Goal: Check status: Check status

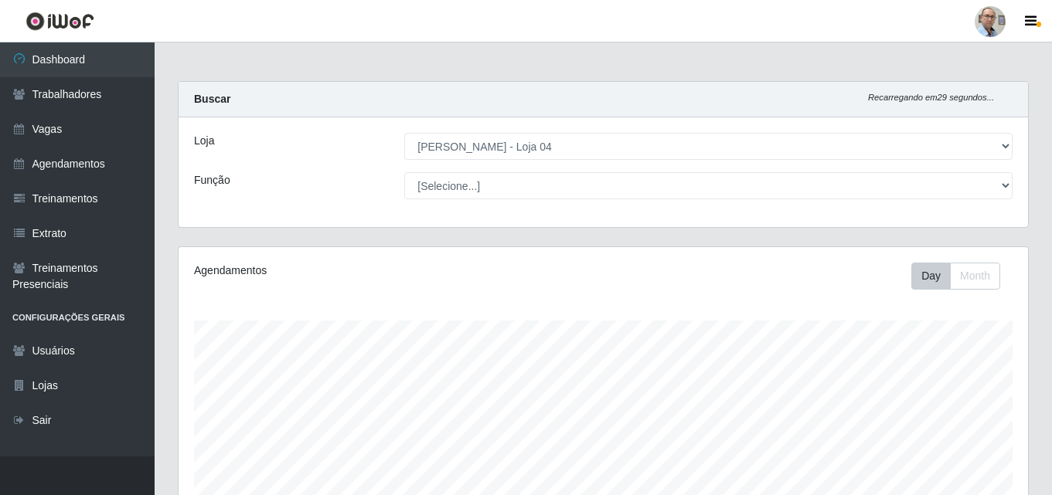
select select "251"
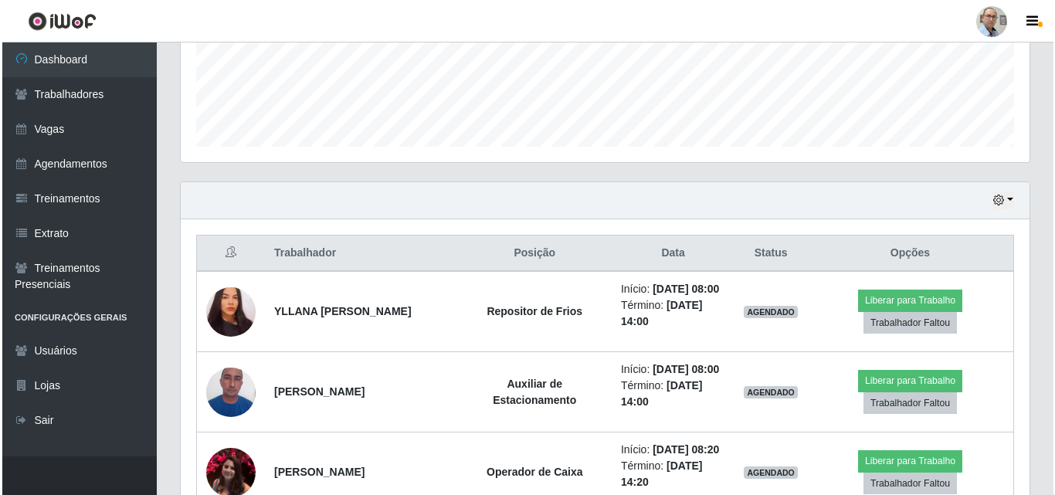
scroll to position [545, 0]
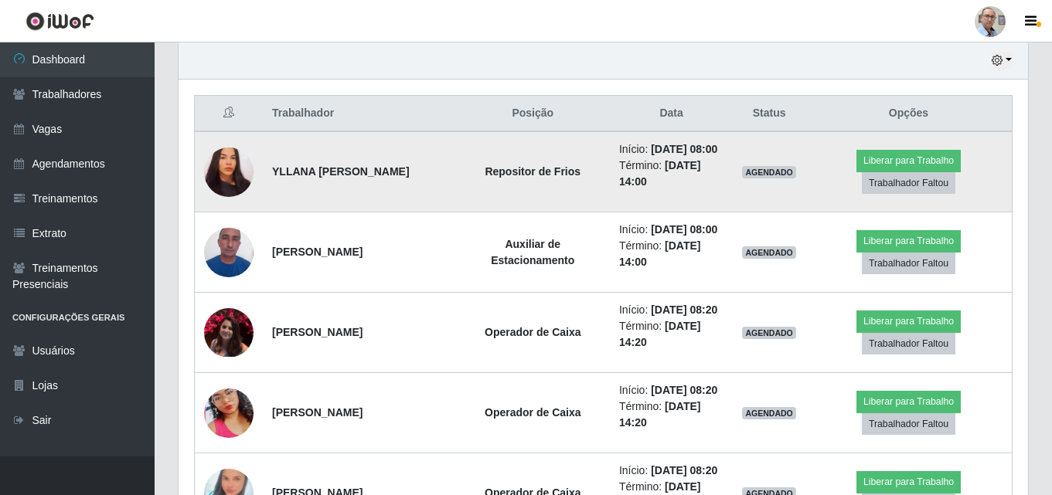
click at [224, 174] on img at bounding box center [228, 171] width 49 height 53
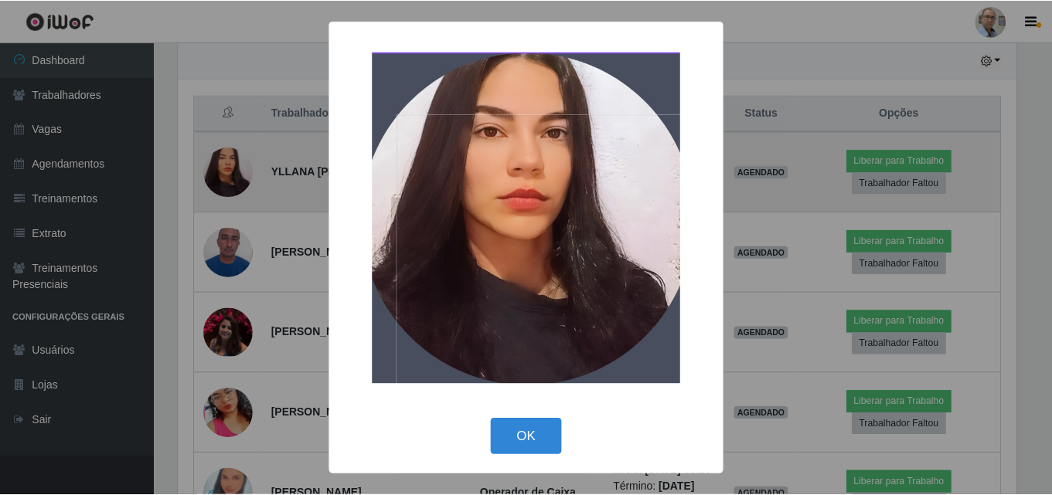
scroll to position [321, 841]
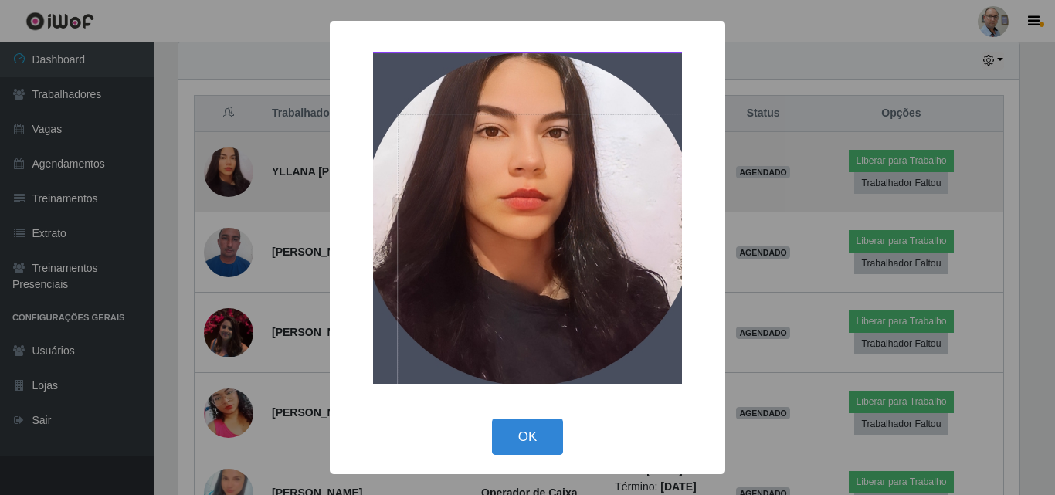
click at [224, 174] on div "× OK Cancel" at bounding box center [527, 247] width 1055 height 495
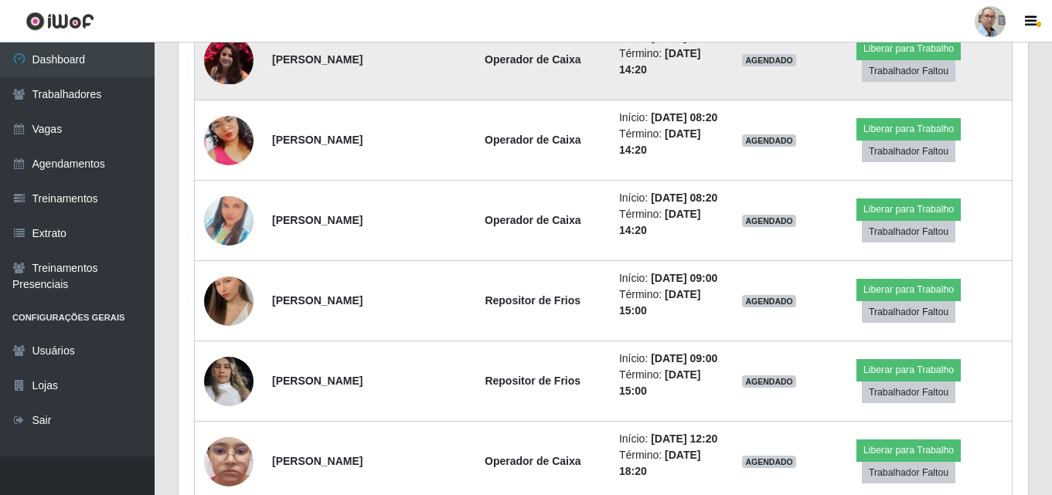
scroll to position [854, 0]
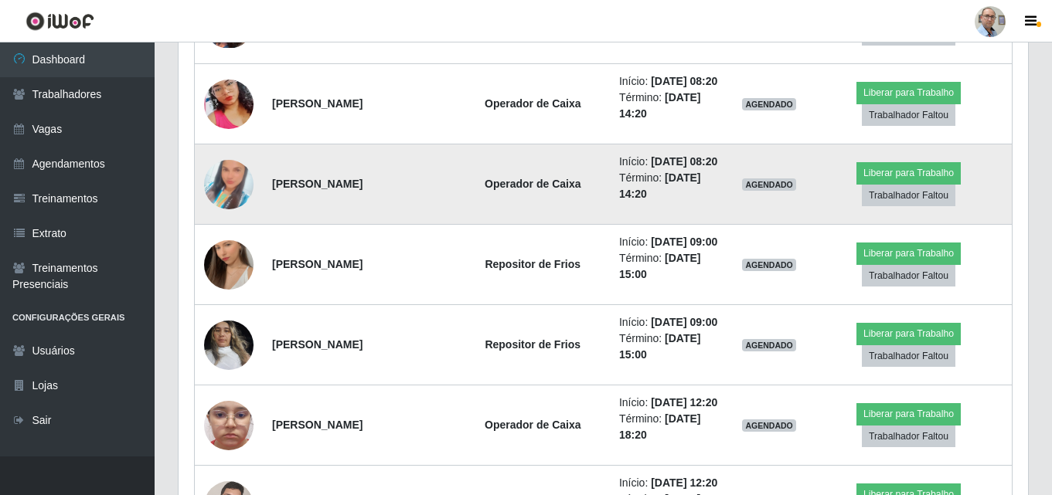
click at [239, 229] on img at bounding box center [228, 185] width 49 height 88
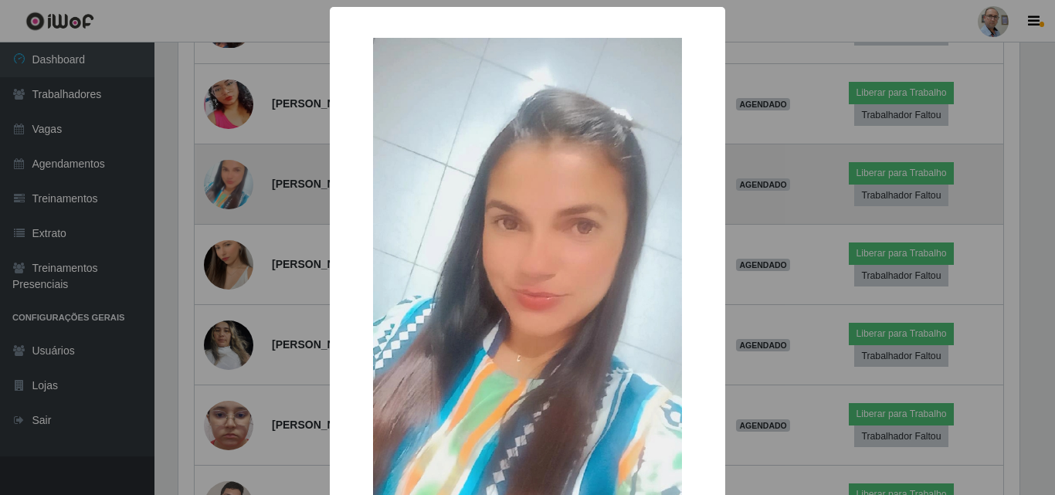
click at [239, 257] on div "× OK Cancel" at bounding box center [527, 247] width 1055 height 495
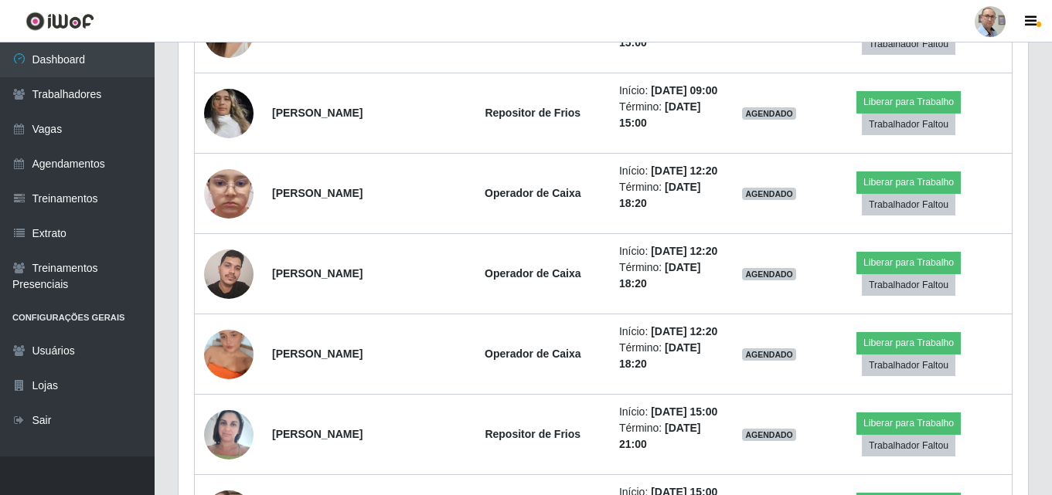
scroll to position [1164, 0]
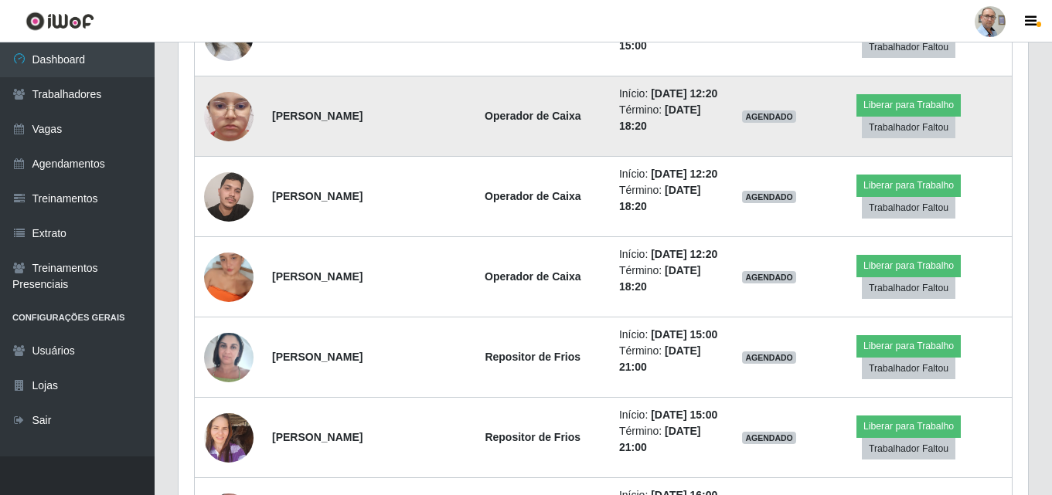
click at [237, 172] on img at bounding box center [228, 117] width 49 height 110
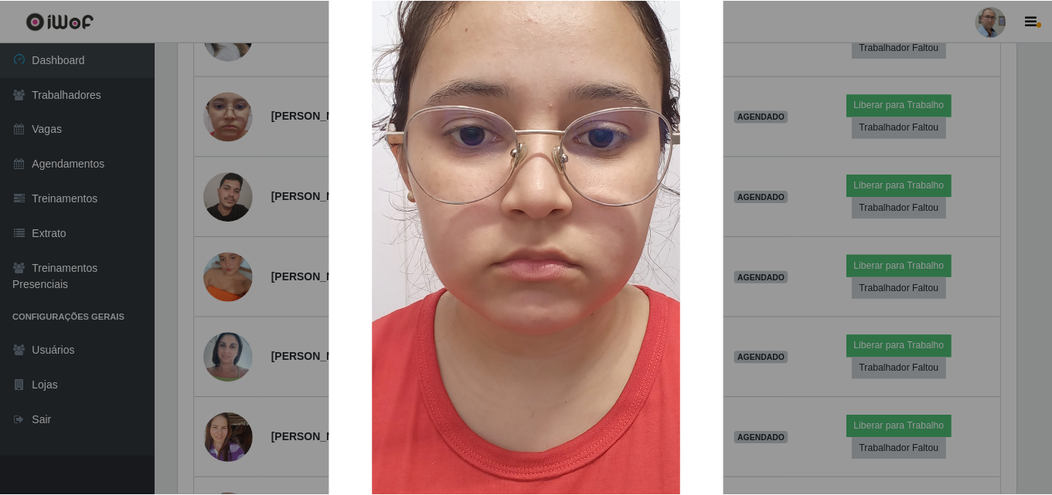
scroll to position [155, 0]
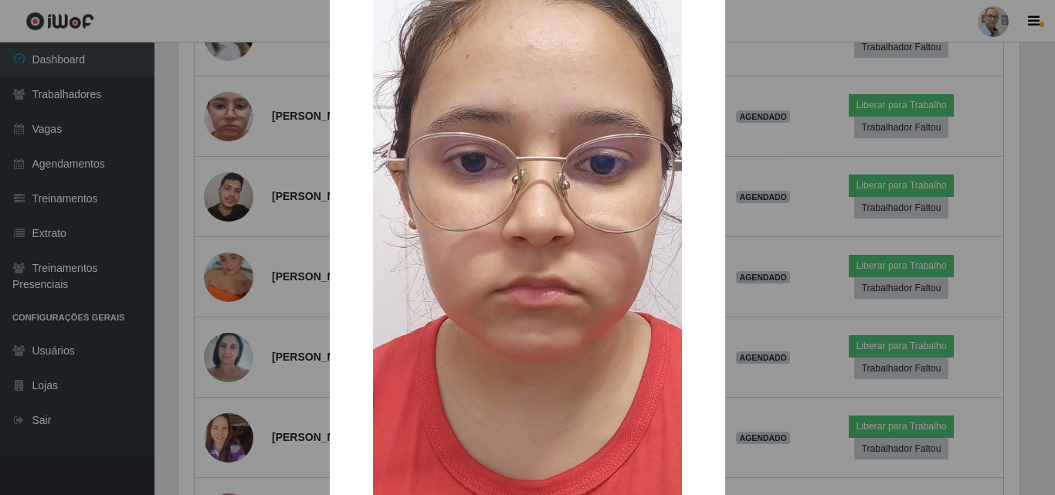
click at [232, 245] on div "× OK Cancel" at bounding box center [527, 247] width 1055 height 495
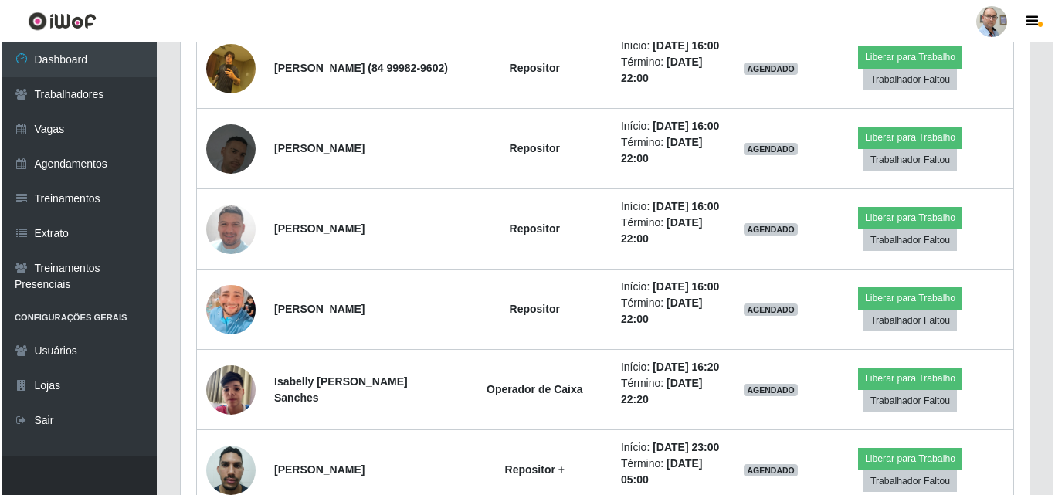
scroll to position [1859, 0]
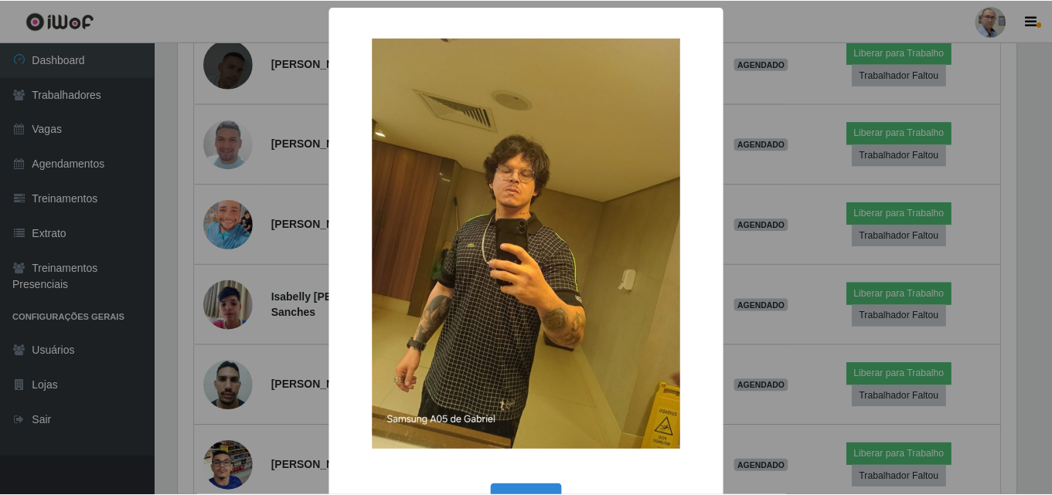
scroll to position [321, 841]
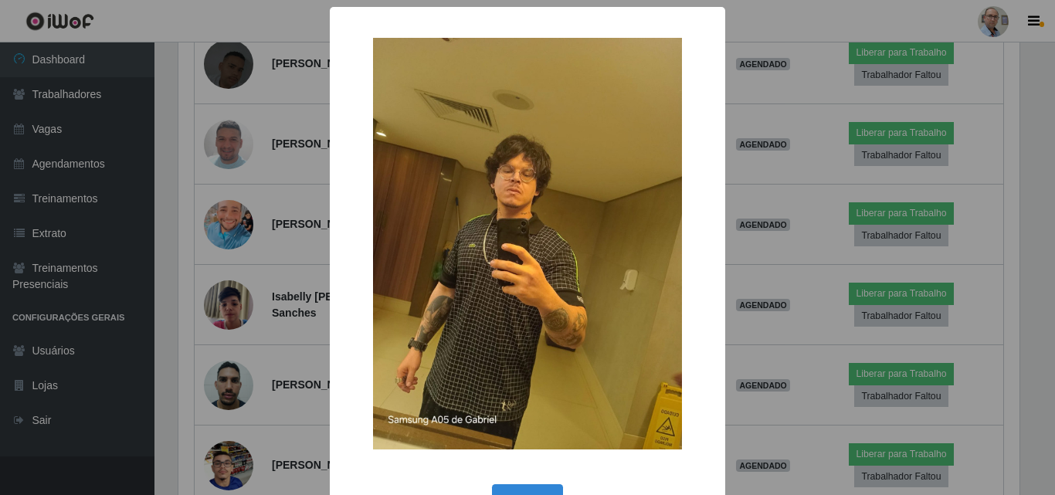
click at [226, 223] on div "× OK Cancel" at bounding box center [527, 247] width 1055 height 495
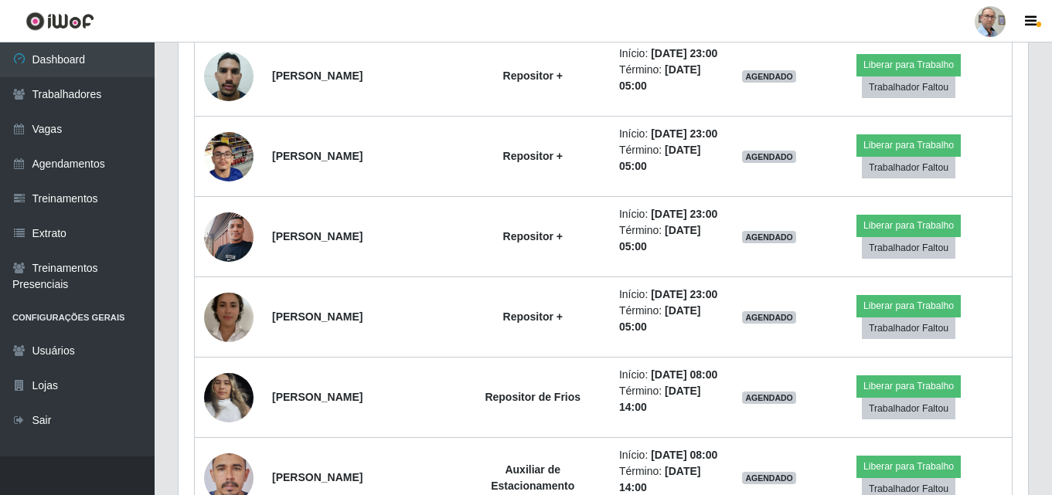
scroll to position [2245, 0]
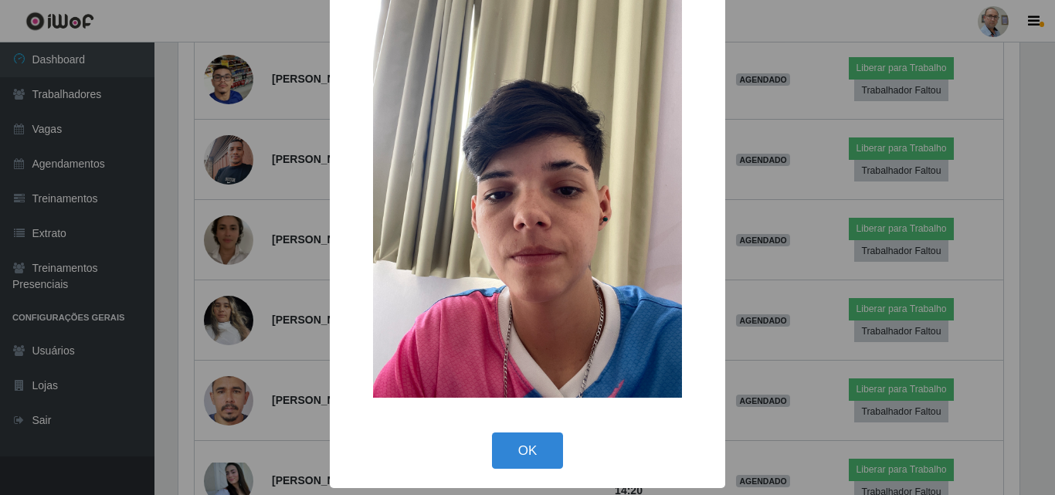
scroll to position [16, 0]
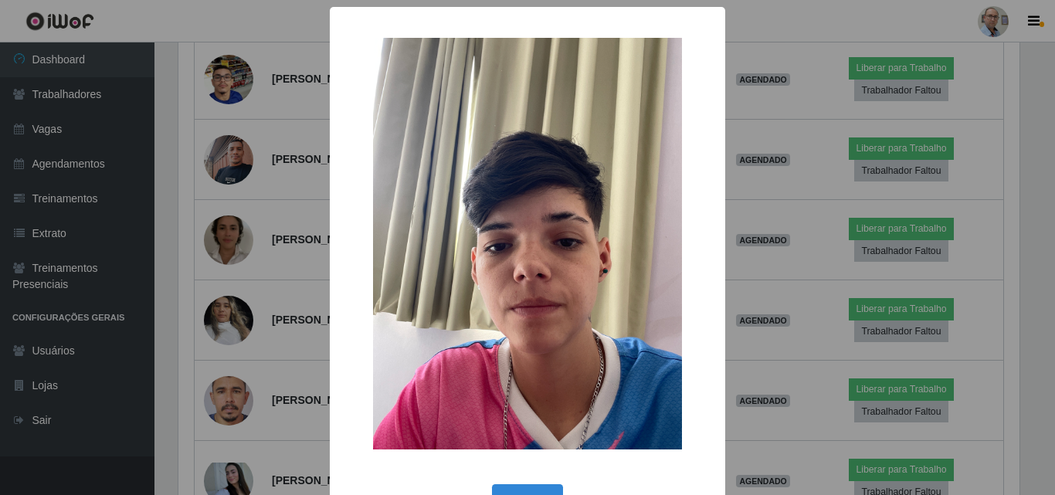
click at [233, 229] on div "× OK Cancel" at bounding box center [527, 247] width 1055 height 495
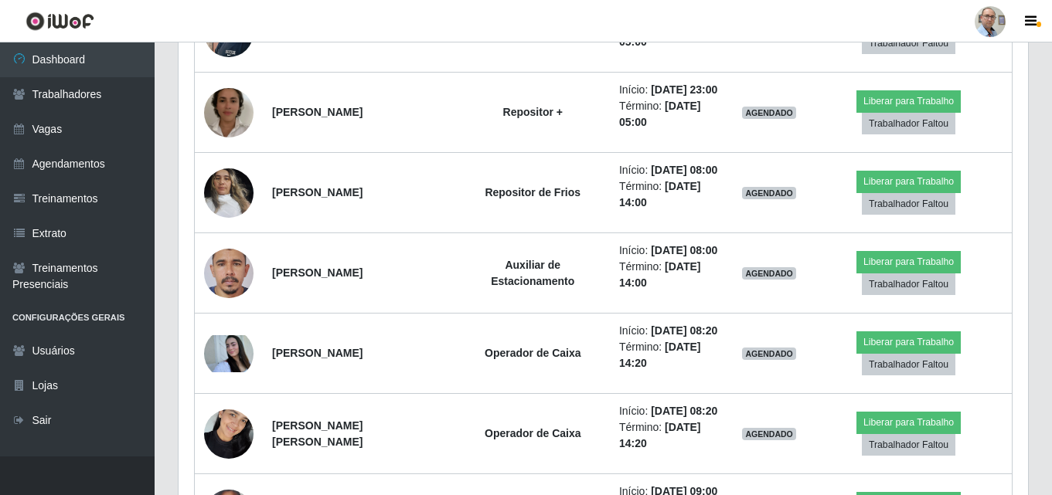
scroll to position [2400, 0]
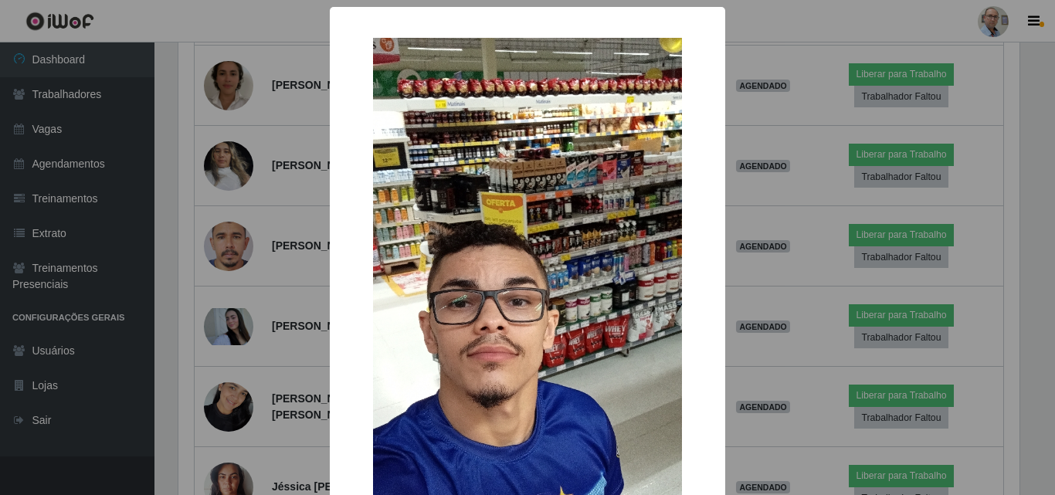
click at [229, 248] on div "× OK Cancel" at bounding box center [527, 247] width 1055 height 495
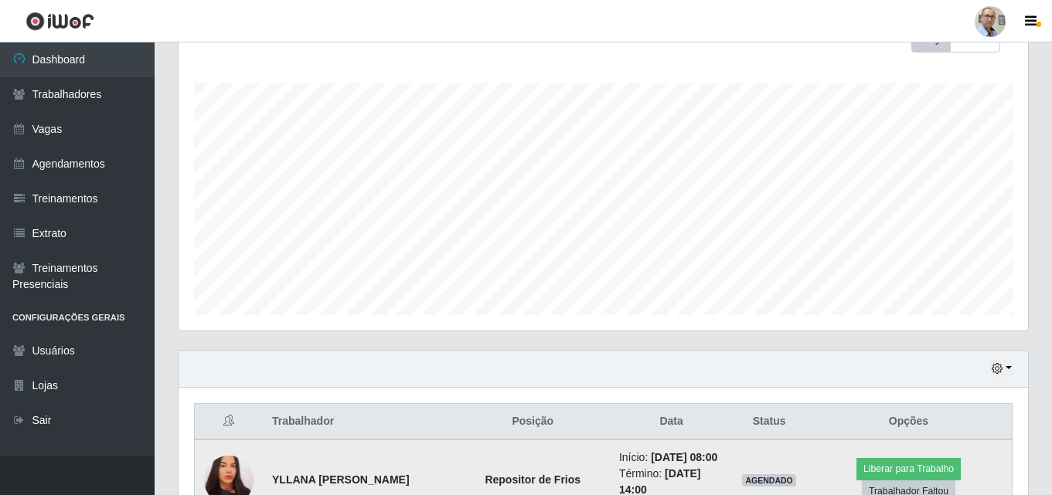
scroll to position [232, 0]
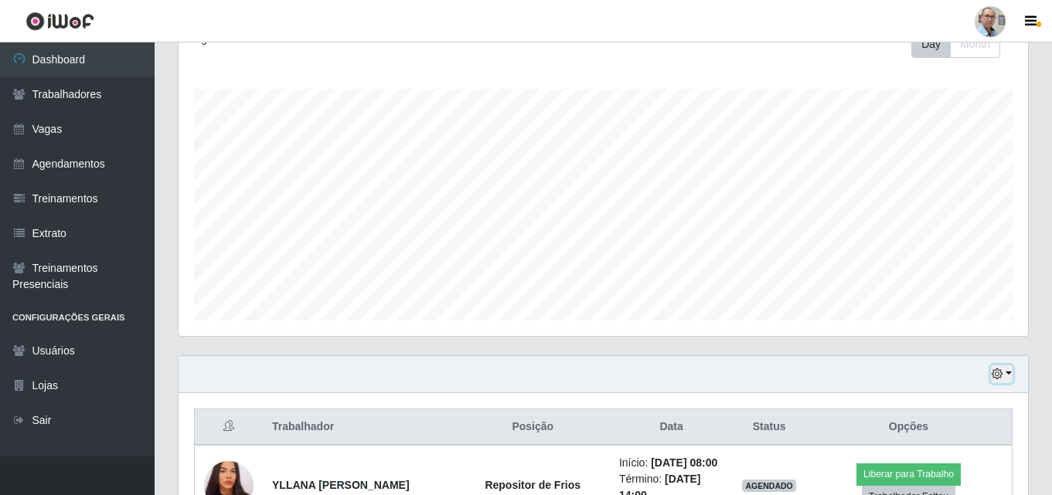
click at [1006, 372] on button "button" at bounding box center [1001, 374] width 22 height 18
click at [173, 246] on div "Agendamentos Day Month 19/07 Agendamentos 180" at bounding box center [603, 185] width 874 height 341
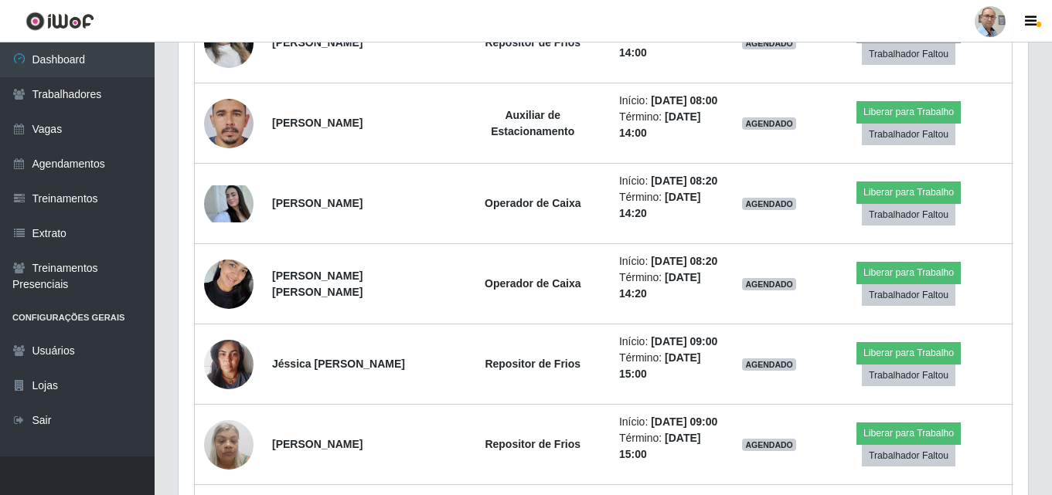
scroll to position [2550, 0]
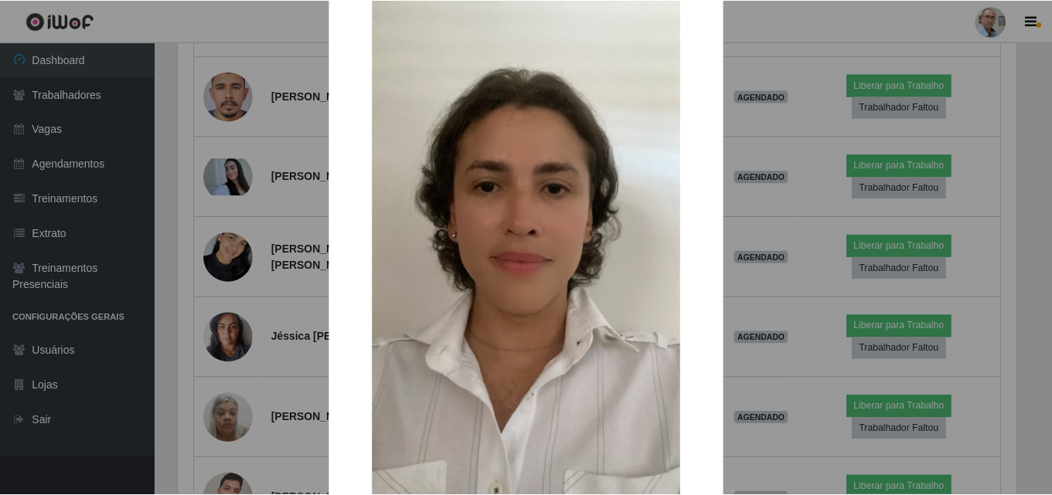
scroll to position [35, 0]
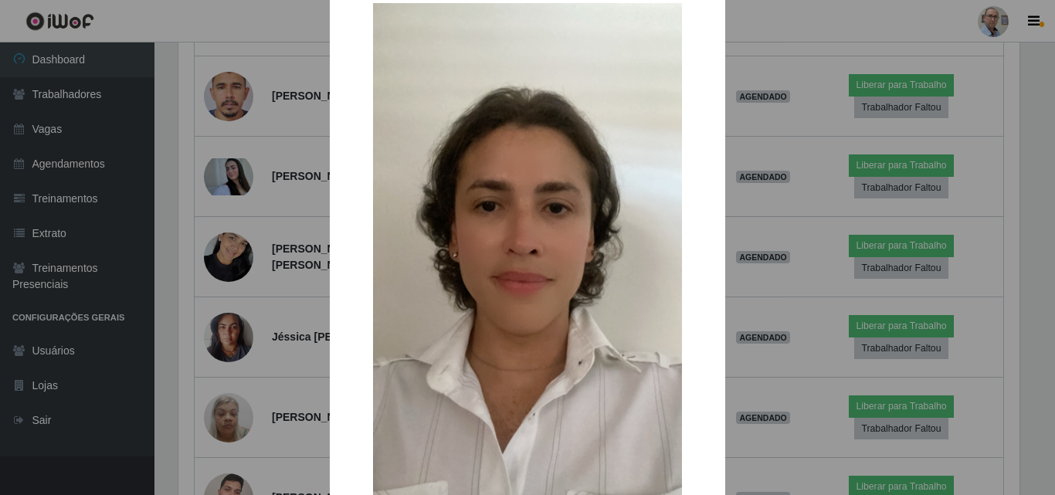
click at [240, 294] on div "× OK Cancel" at bounding box center [527, 247] width 1055 height 495
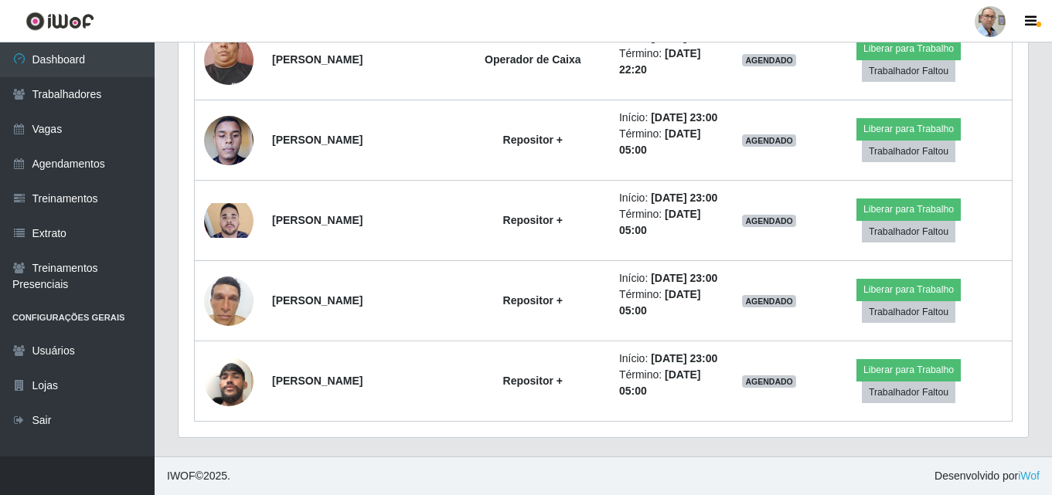
scroll to position [4172, 0]
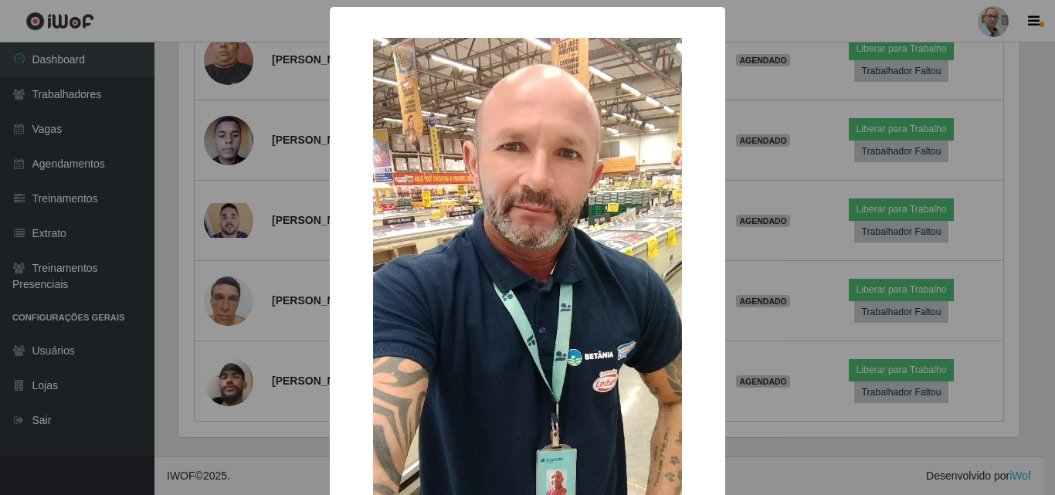
click at [236, 307] on div "× OK Cancel" at bounding box center [527, 247] width 1055 height 495
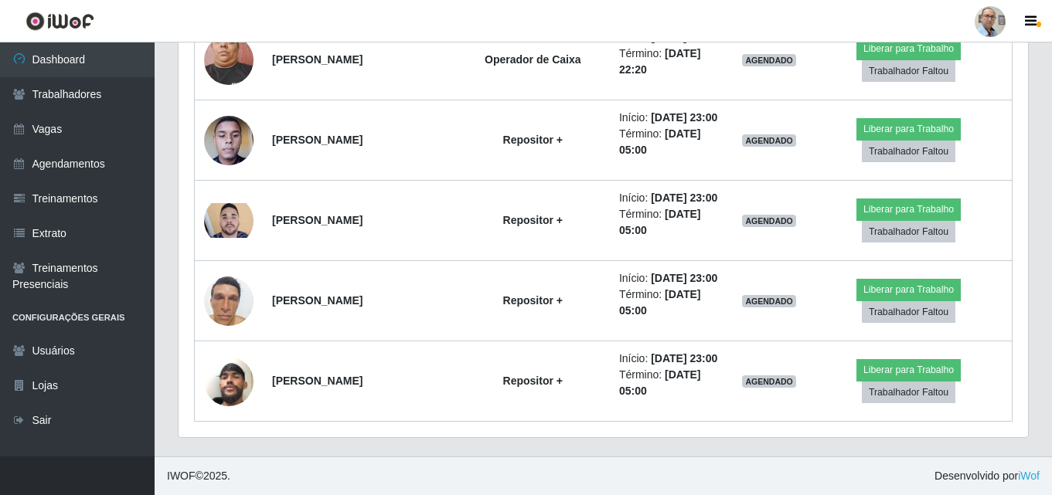
scroll to position [4404, 0]
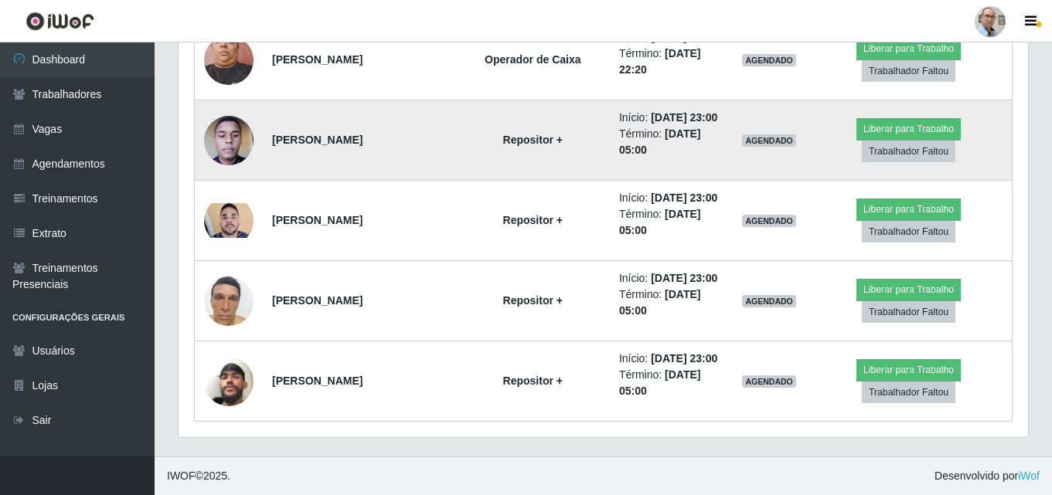
click at [226, 173] on img at bounding box center [228, 140] width 49 height 66
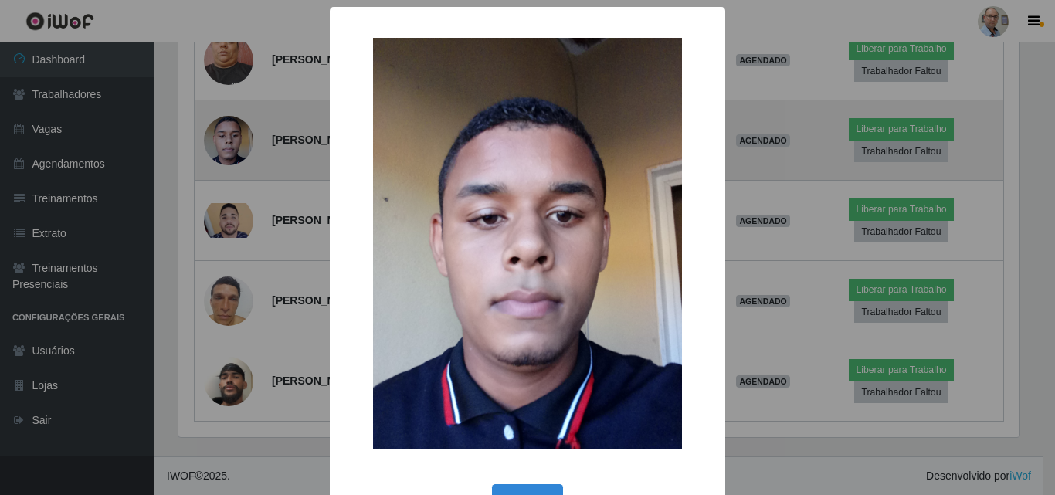
click at [226, 287] on div "× OK Cancel" at bounding box center [527, 247] width 1055 height 495
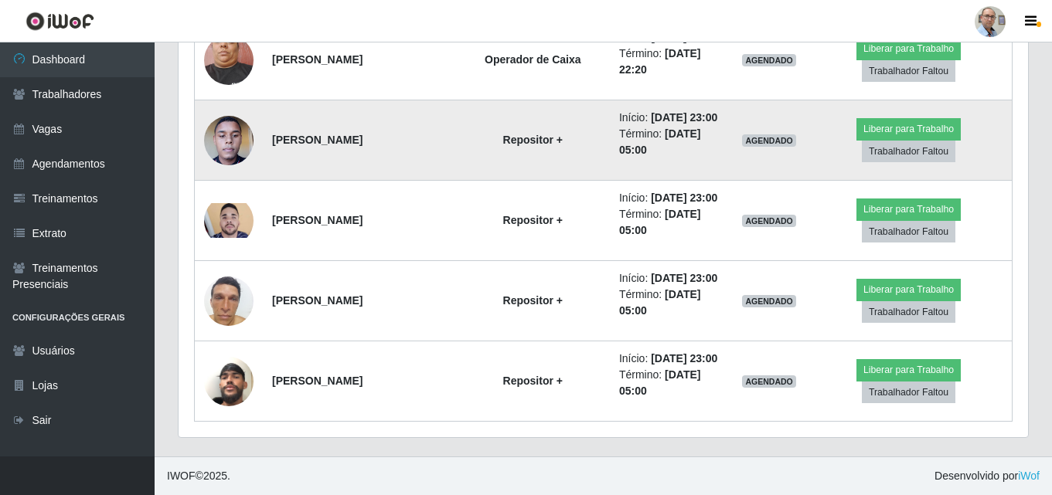
scroll to position [321, 849]
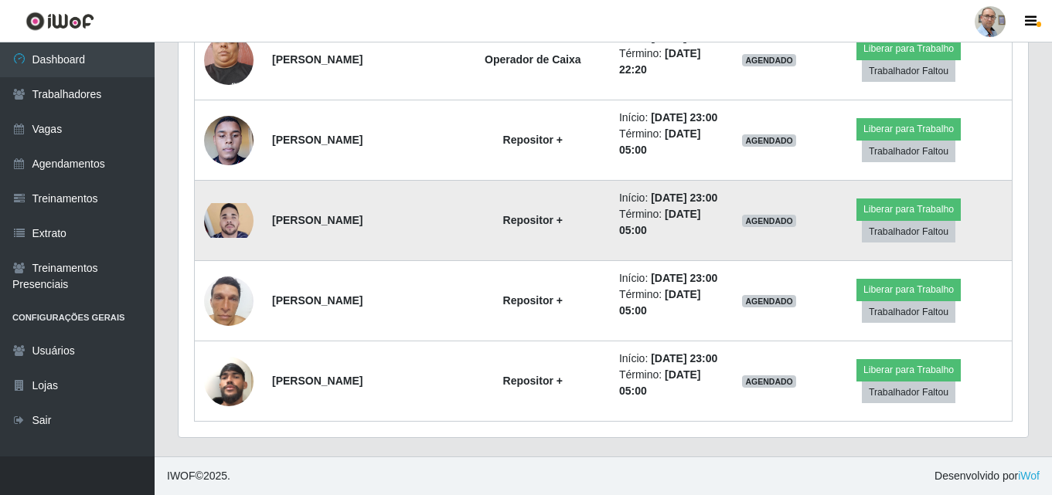
click at [227, 237] on img at bounding box center [228, 220] width 49 height 34
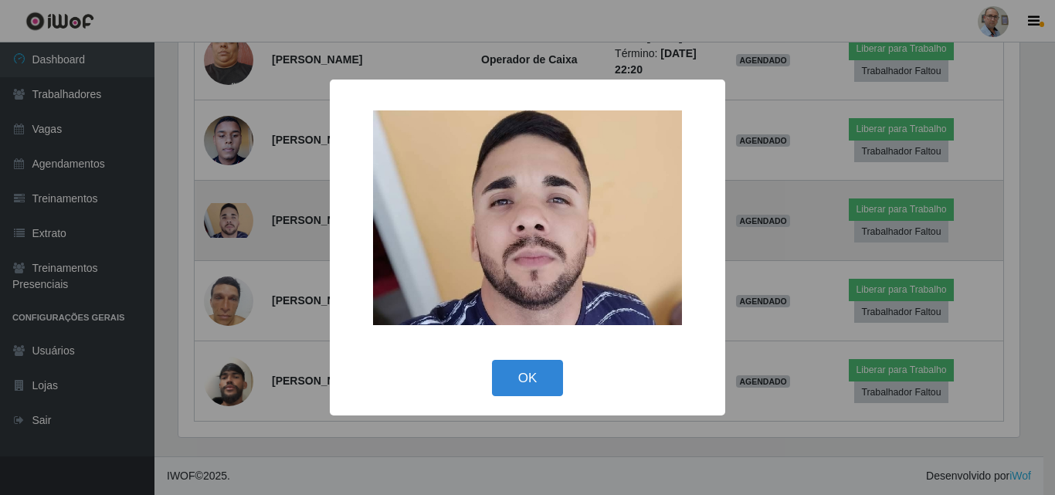
click at [227, 381] on div "× OK Cancel" at bounding box center [527, 247] width 1055 height 495
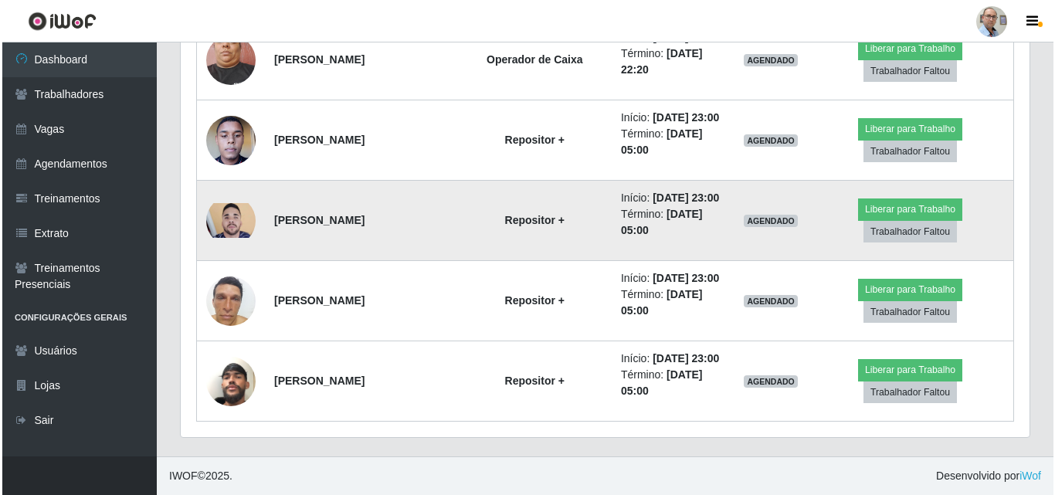
scroll to position [4481, 0]
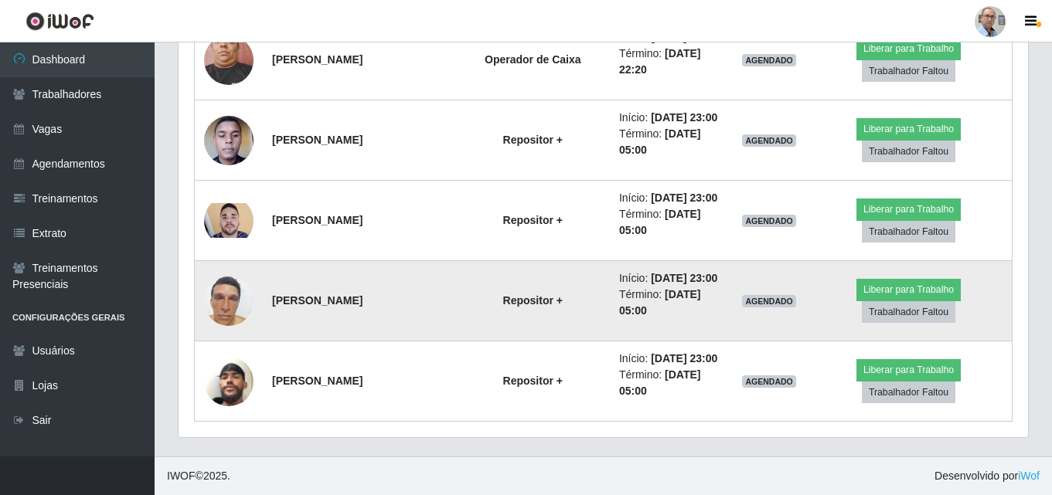
click at [228, 334] on img at bounding box center [228, 301] width 49 height 66
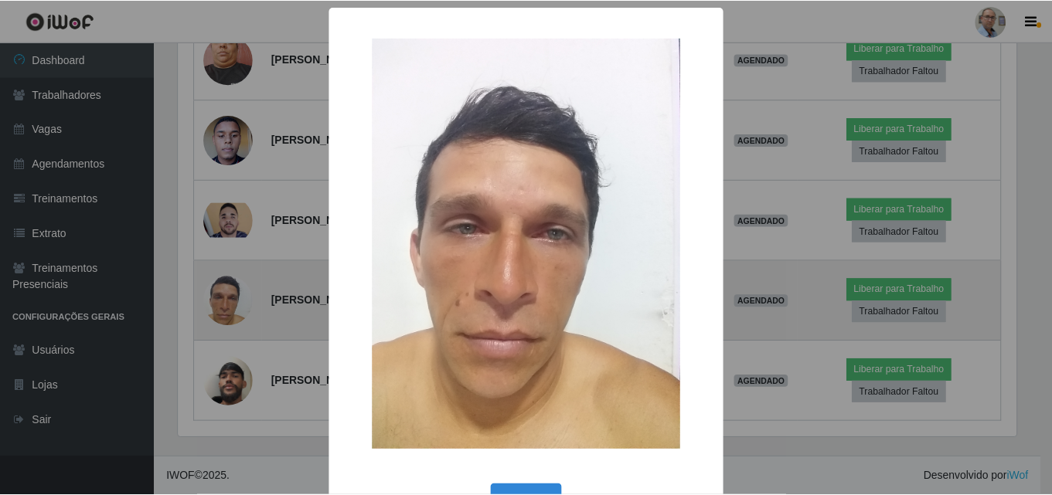
scroll to position [321, 841]
click at [228, 402] on div "× OK Cancel" at bounding box center [527, 247] width 1055 height 495
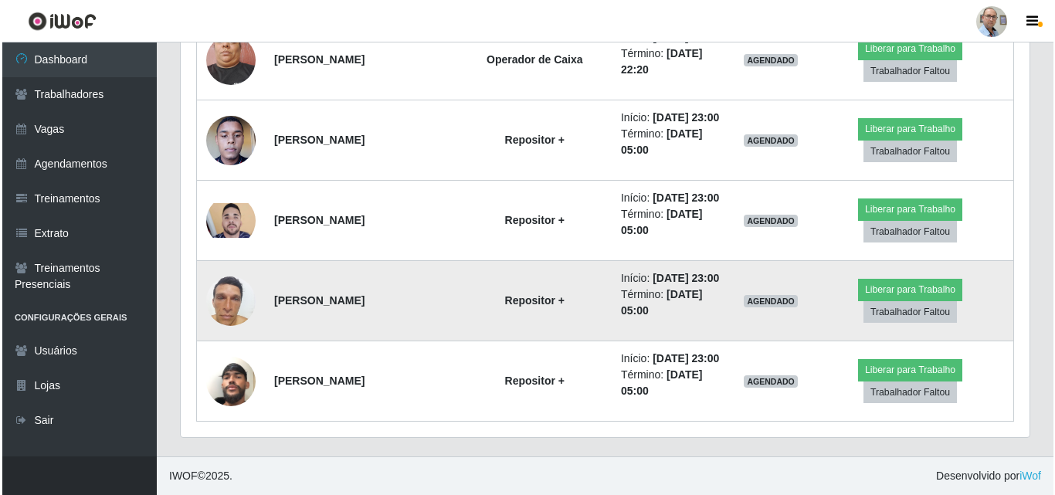
scroll to position [4602, 0]
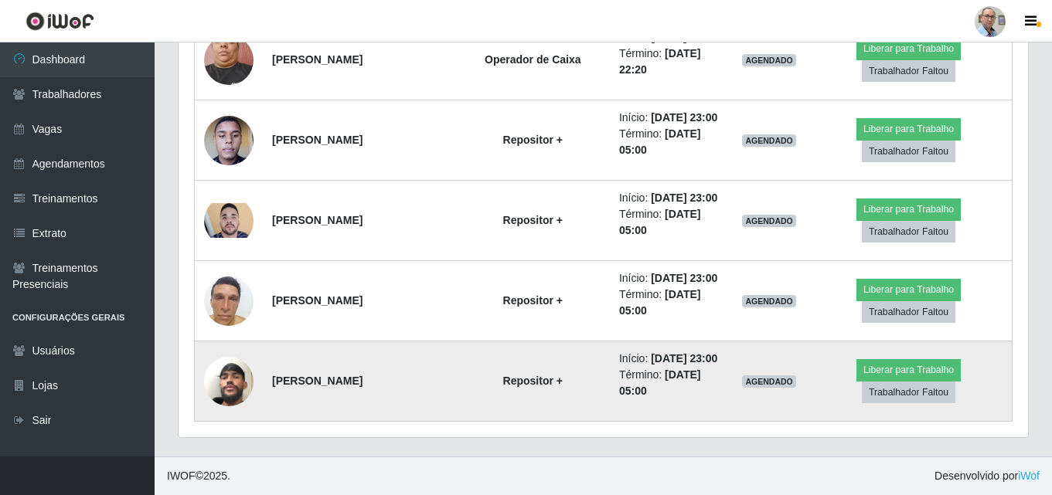
click at [230, 383] on img at bounding box center [228, 382] width 49 height 88
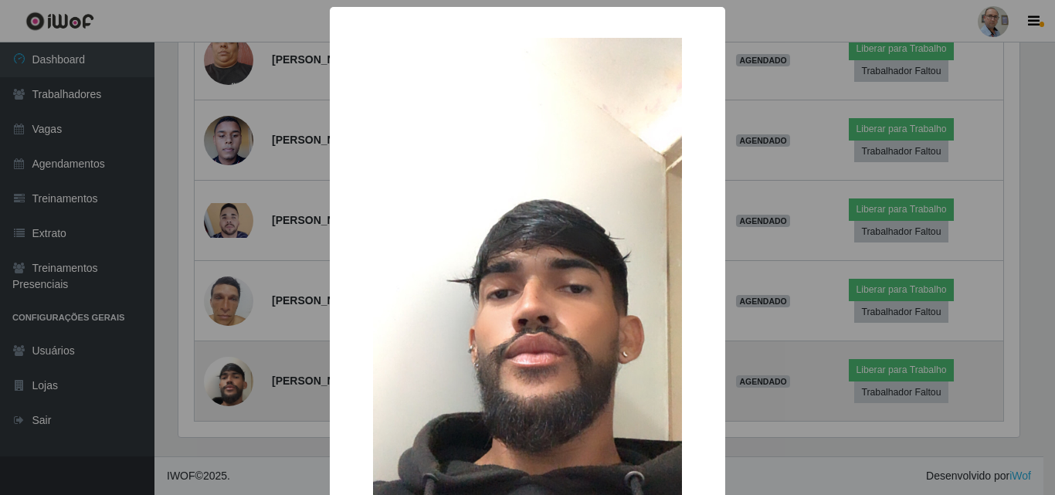
click at [230, 383] on div "× OK Cancel" at bounding box center [527, 247] width 1055 height 495
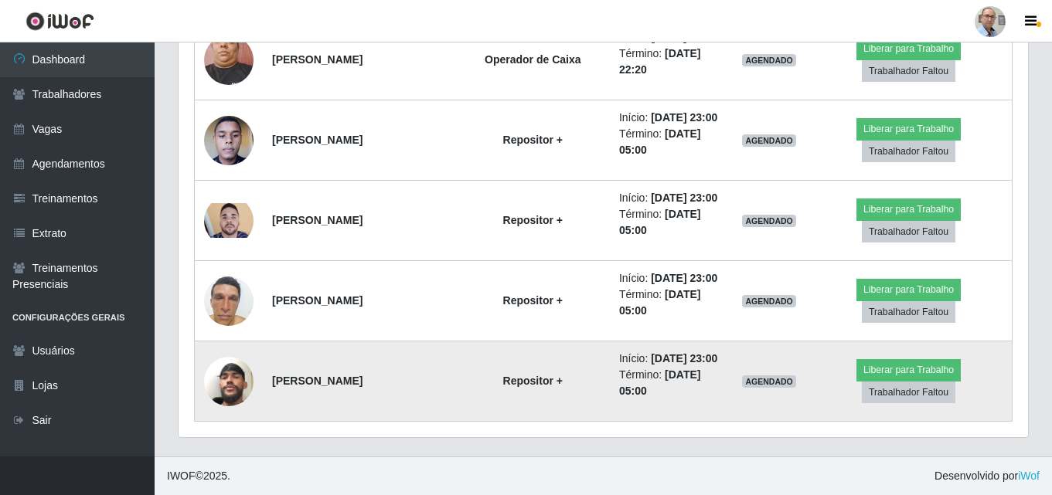
click at [234, 367] on img at bounding box center [228, 382] width 49 height 88
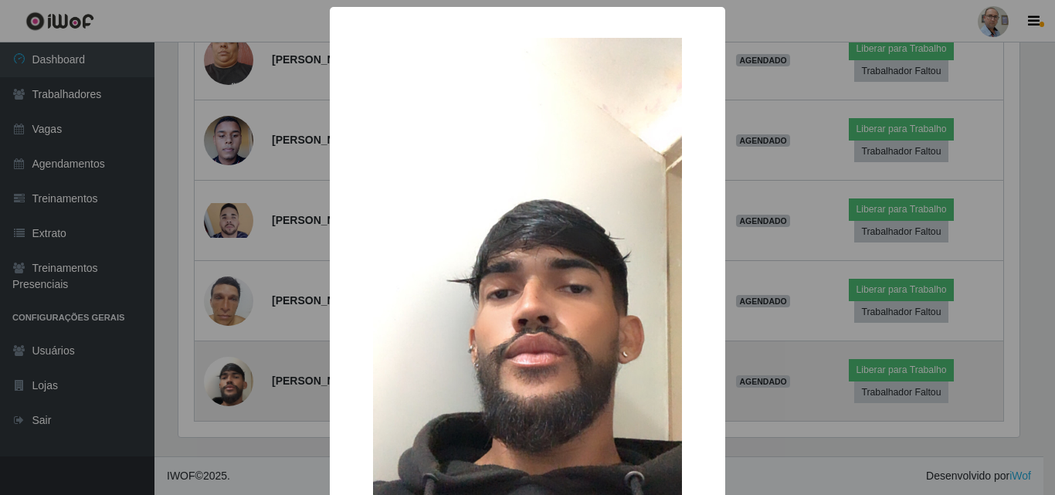
click at [234, 367] on div "× OK Cancel" at bounding box center [527, 247] width 1055 height 495
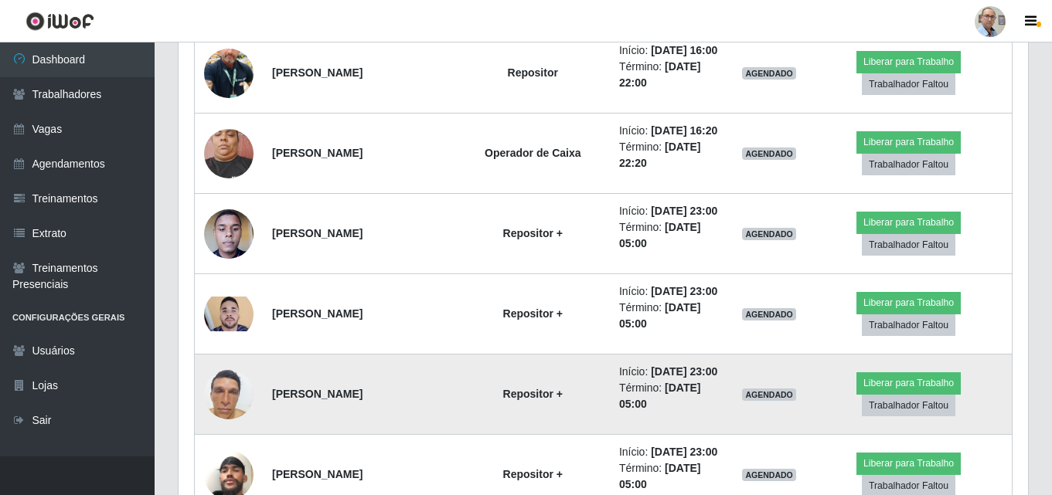
scroll to position [3906, 0]
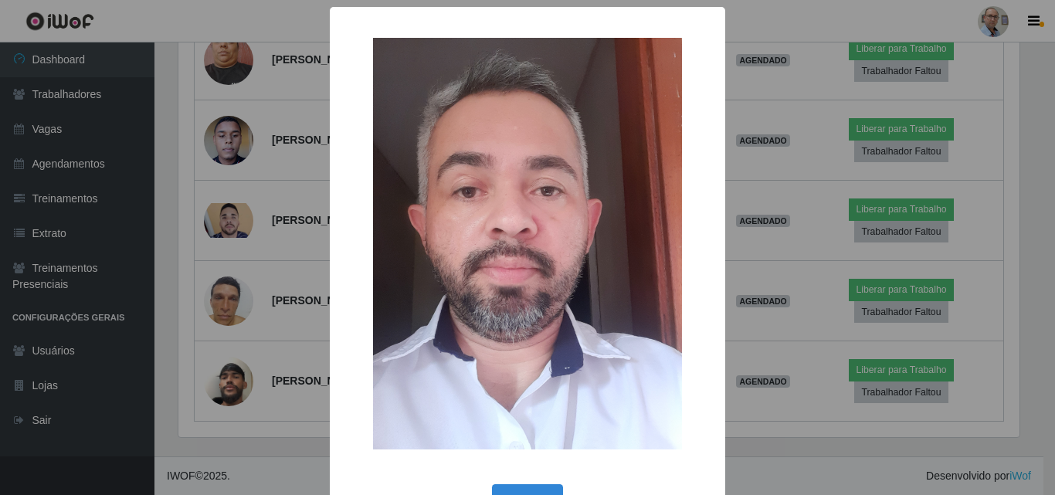
click at [231, 294] on div "× OK Cancel" at bounding box center [527, 247] width 1055 height 495
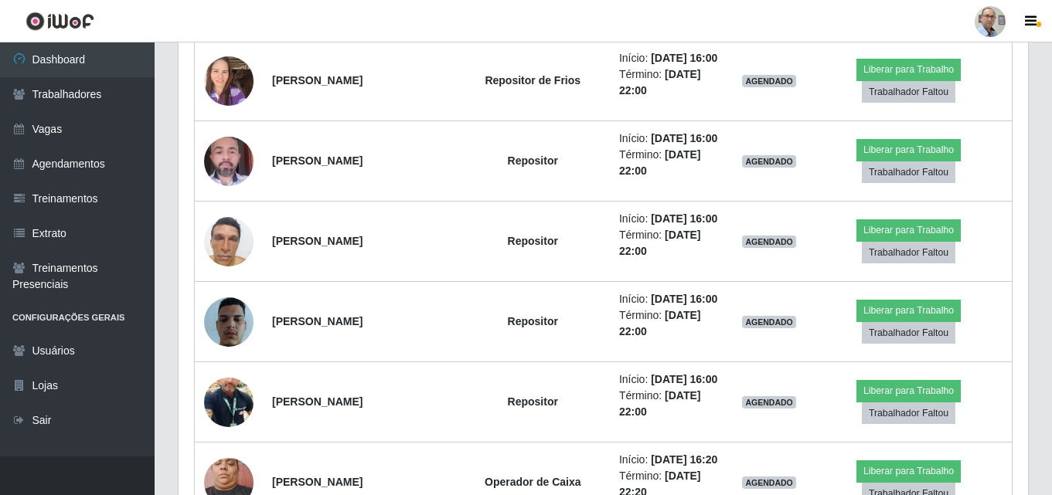
scroll to position [3365, 0]
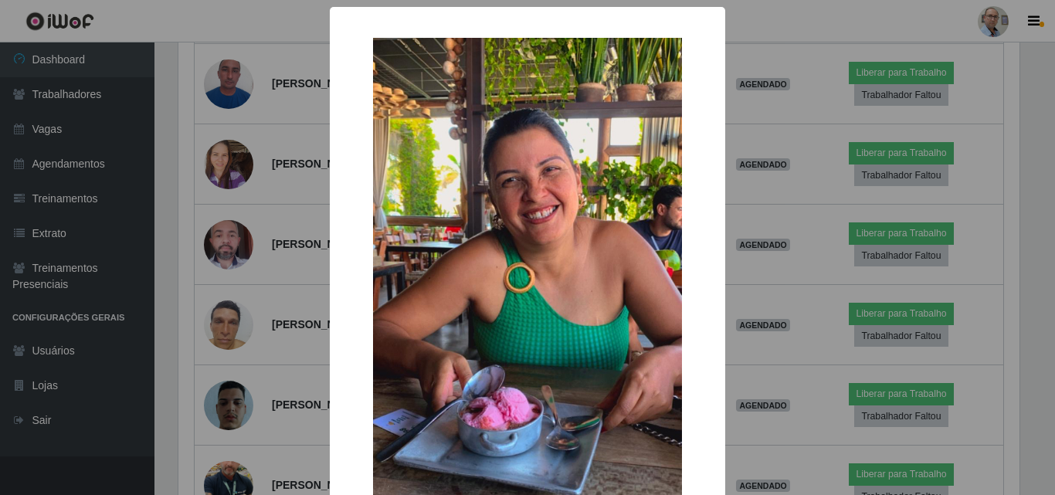
click at [235, 257] on div "× OK Cancel" at bounding box center [527, 247] width 1055 height 495
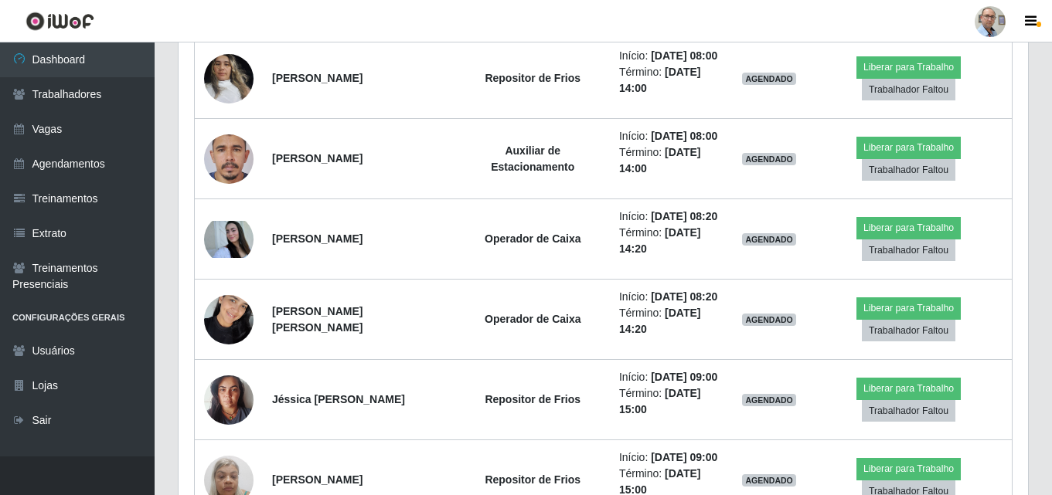
scroll to position [2284, 0]
